Goal: Find specific page/section: Find specific page/section

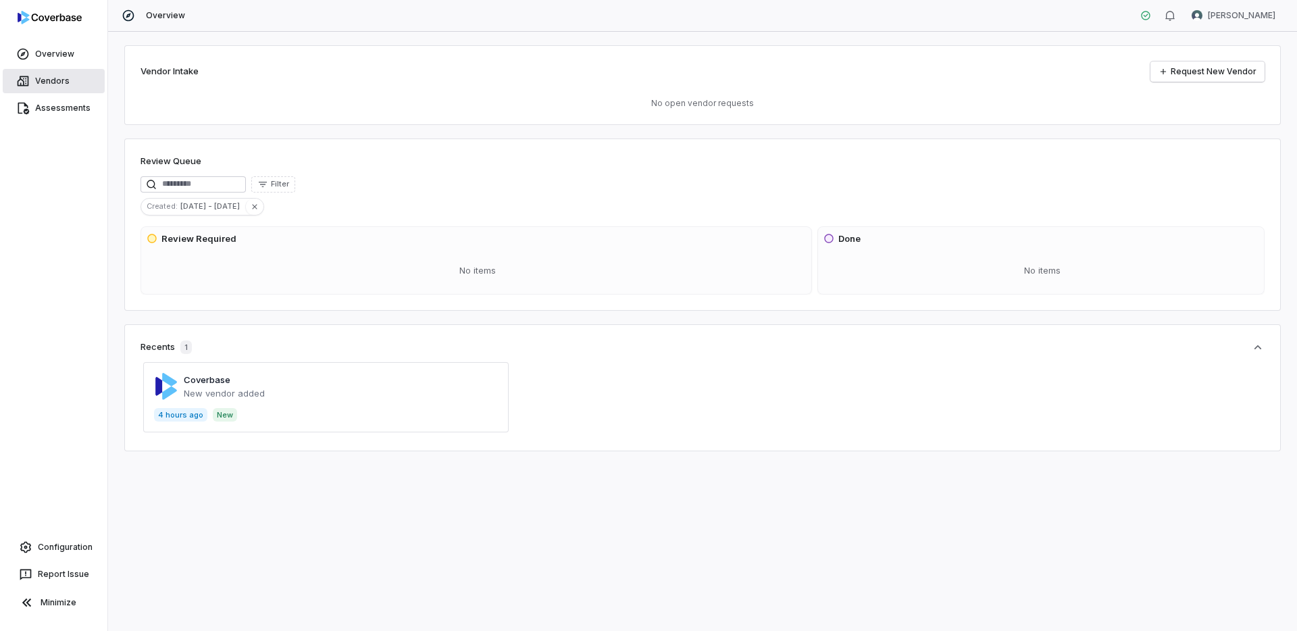
click at [40, 72] on link "Vendors" at bounding box center [54, 81] width 102 height 24
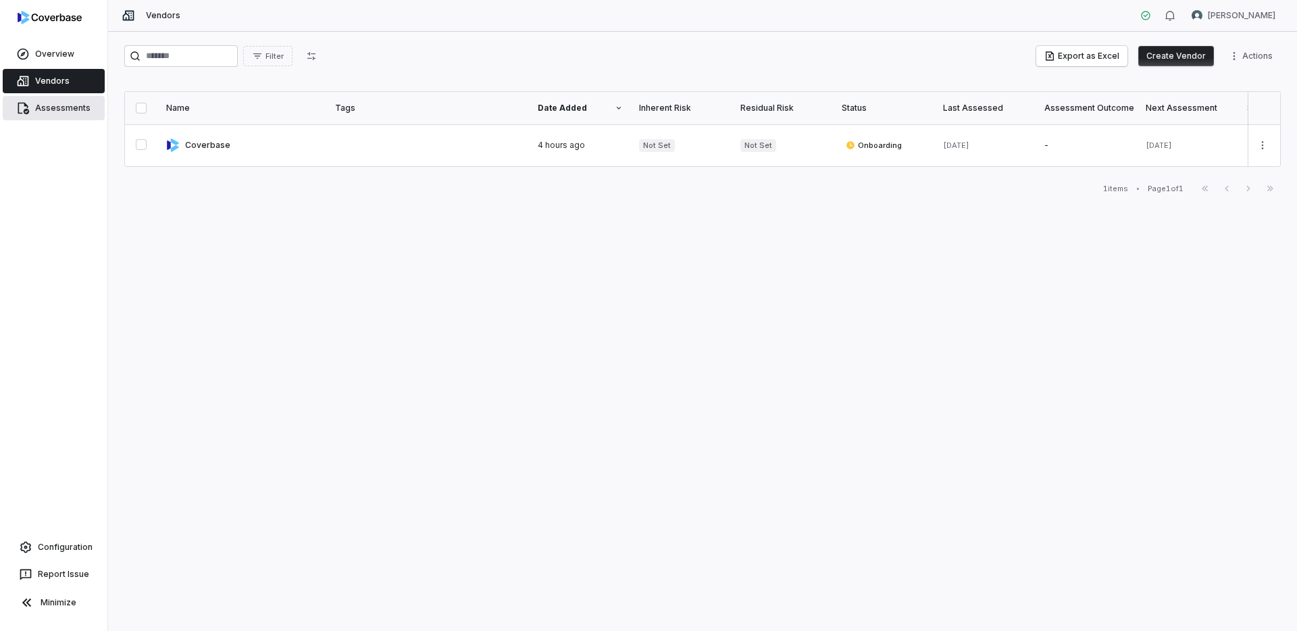
click at [63, 112] on span "Assessments" at bounding box center [62, 108] width 55 height 11
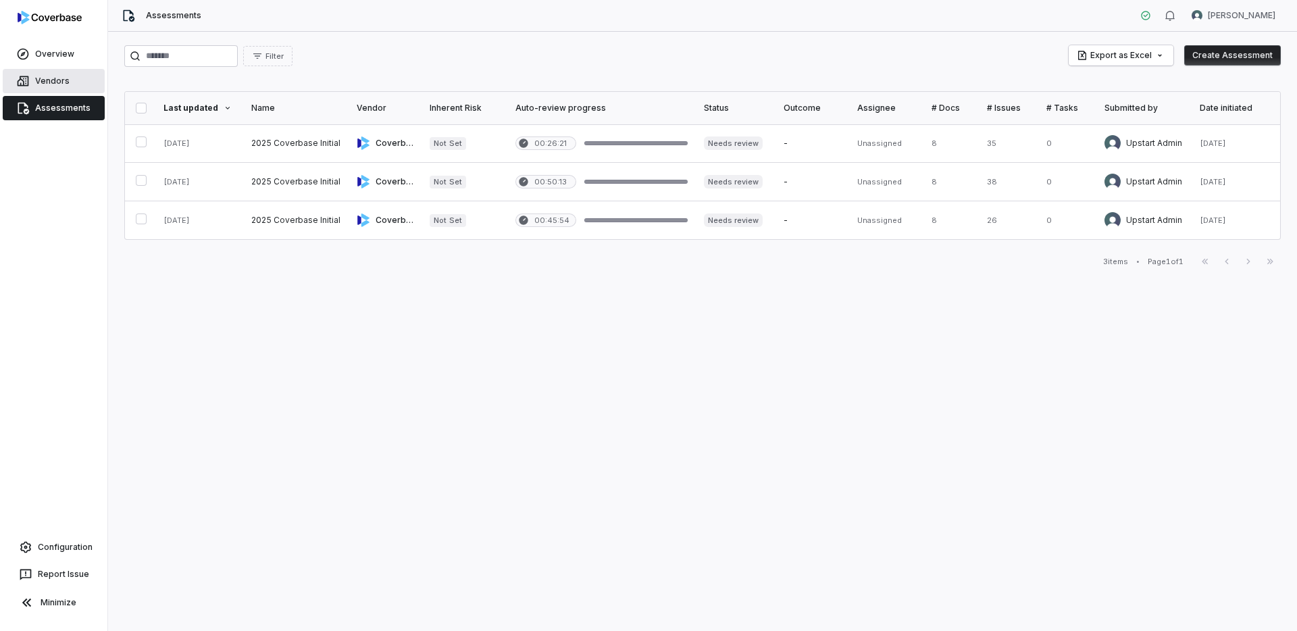
click at [43, 77] on span "Vendors" at bounding box center [52, 81] width 34 height 11
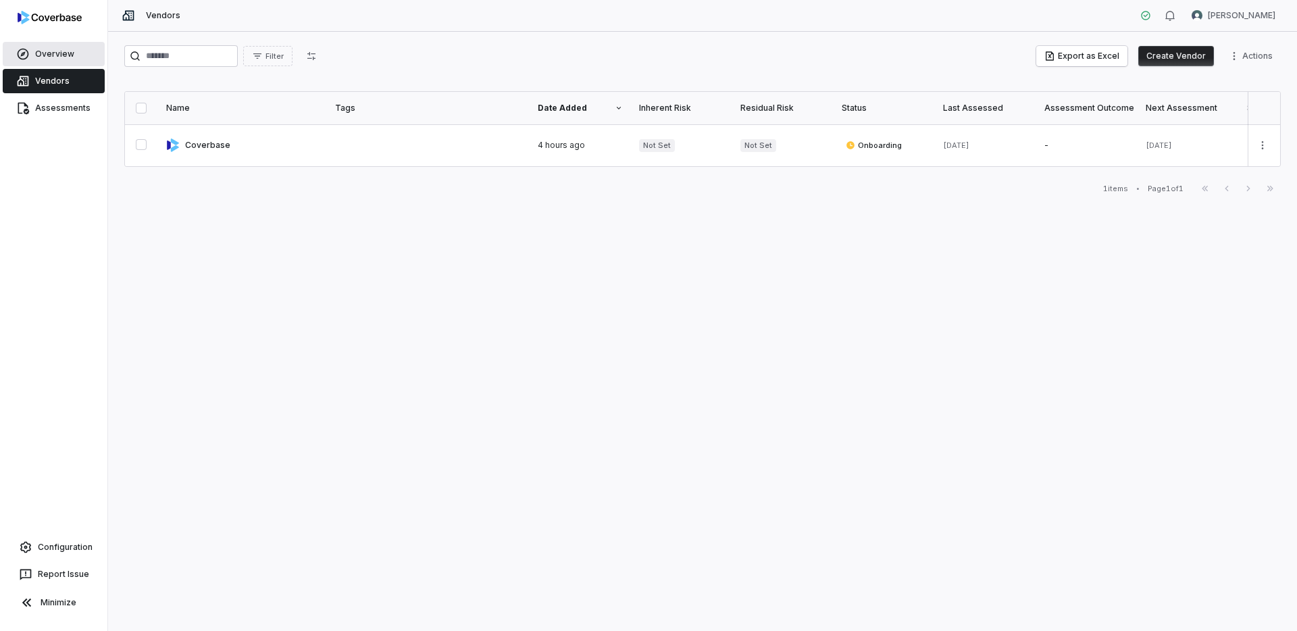
click at [48, 64] on link "Overview" at bounding box center [54, 54] width 102 height 24
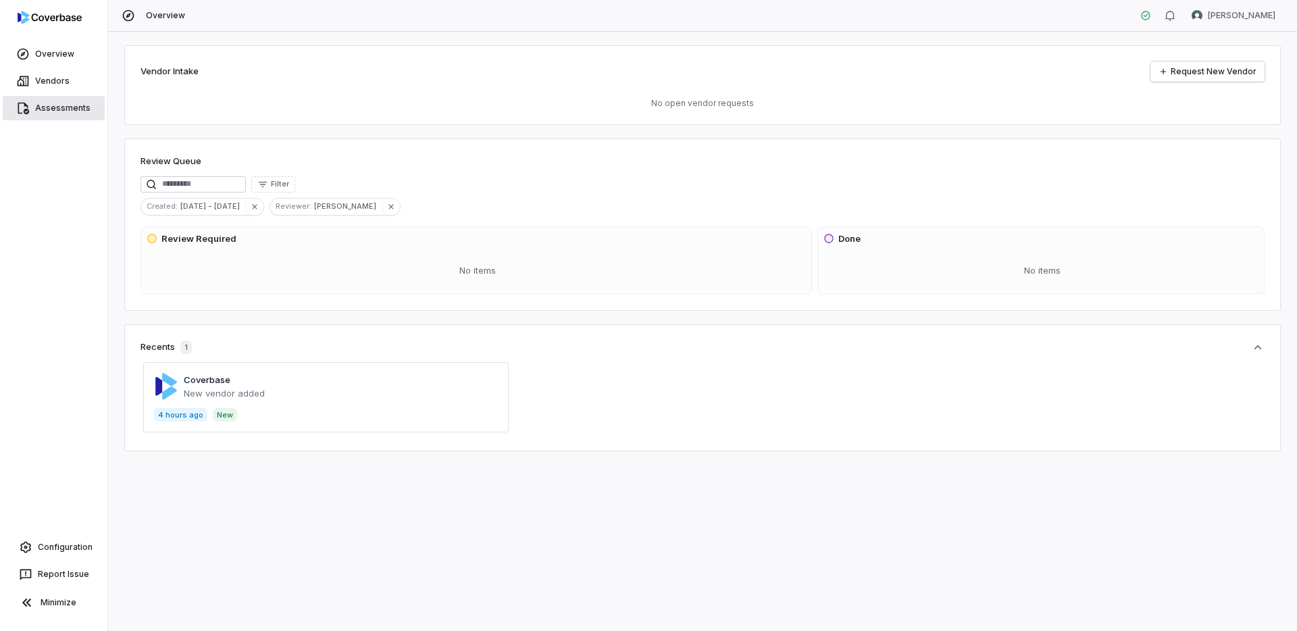
click at [37, 109] on span "Assessments" at bounding box center [62, 108] width 55 height 11
click at [68, 110] on span "Assessments" at bounding box center [62, 108] width 55 height 11
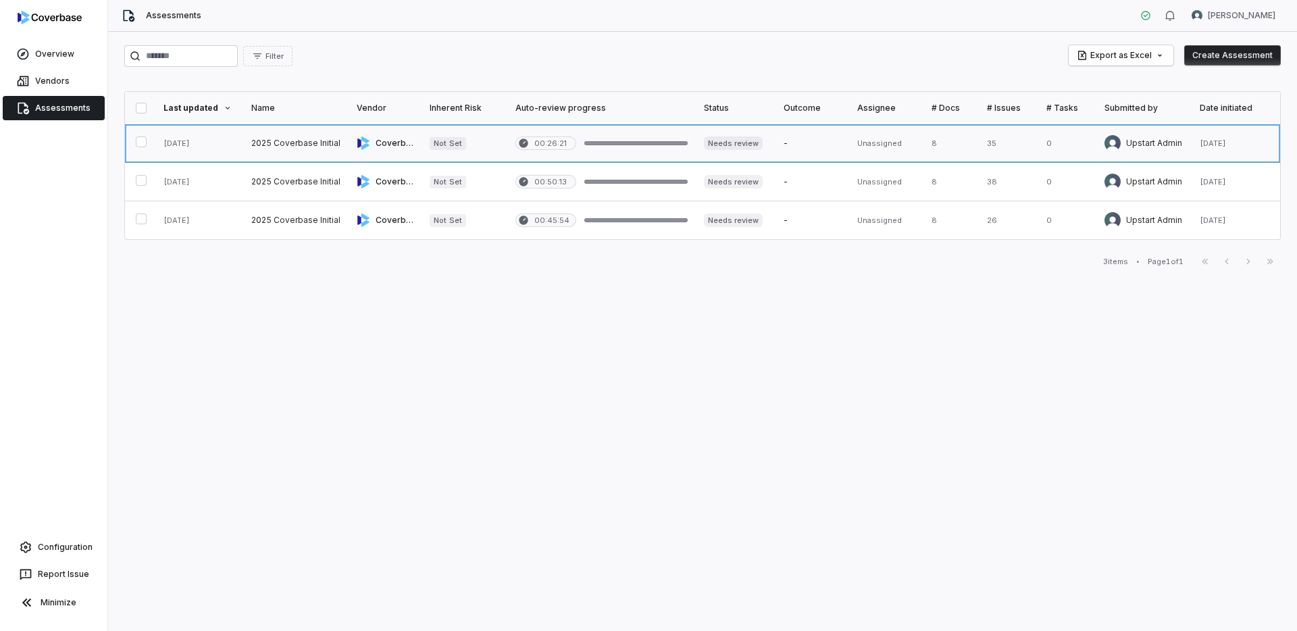
click at [282, 145] on link at bounding box center [295, 143] width 105 height 38
